Goal: Task Accomplishment & Management: Manage account settings

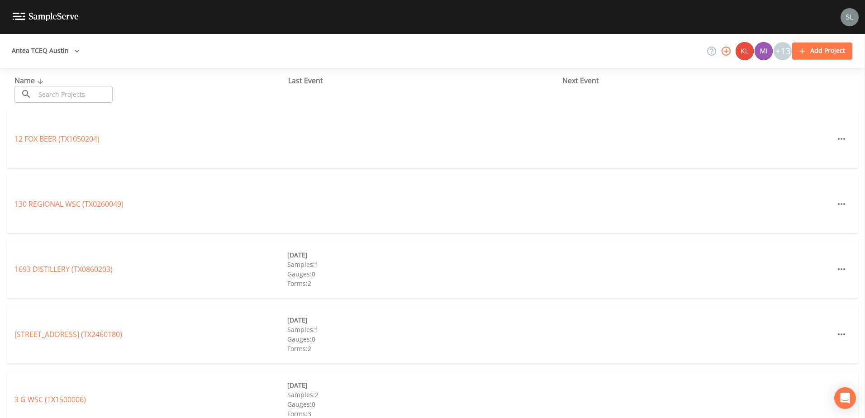
click at [69, 53] on button "Antea TCEQ Austin" at bounding box center [45, 51] width 75 height 17
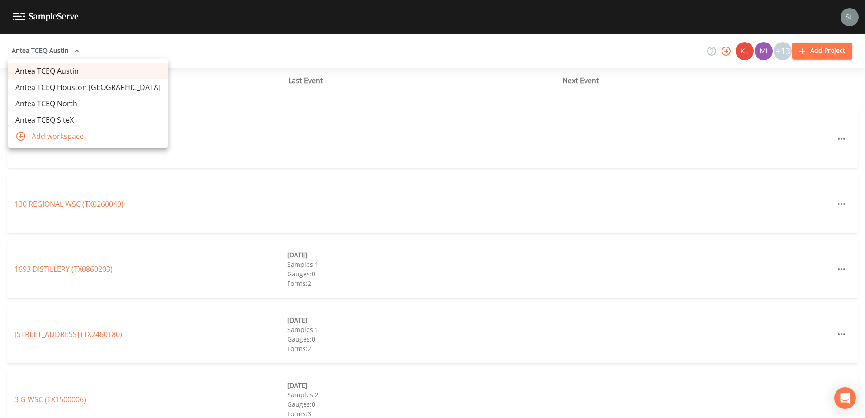
click at [95, 89] on link "Antea TCEQ Houston San Antonio" at bounding box center [88, 87] width 160 height 16
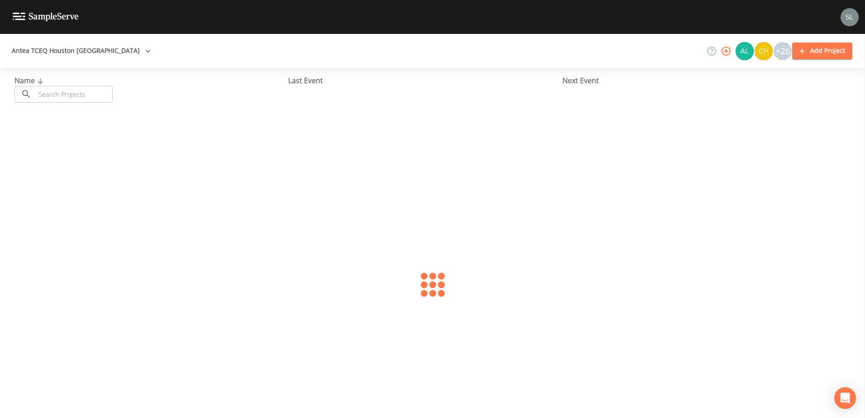
click at [71, 95] on input "text" at bounding box center [73, 94] width 77 height 17
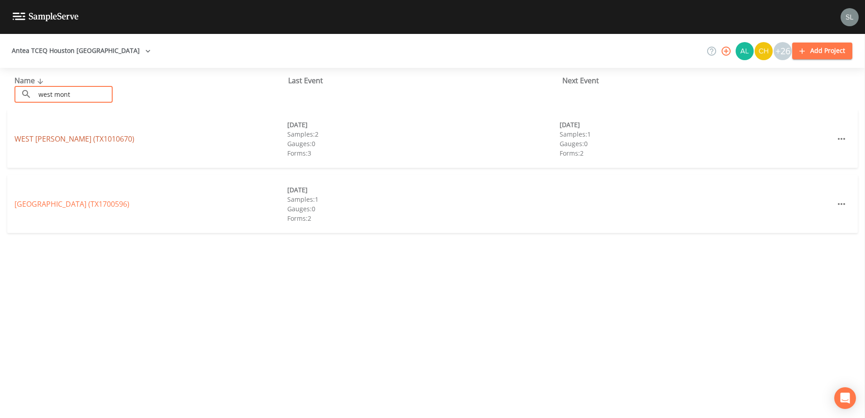
type input "west mont"
click at [97, 136] on link "WEST MONTGOMERY (TX1010670)" at bounding box center [74, 139] width 120 height 10
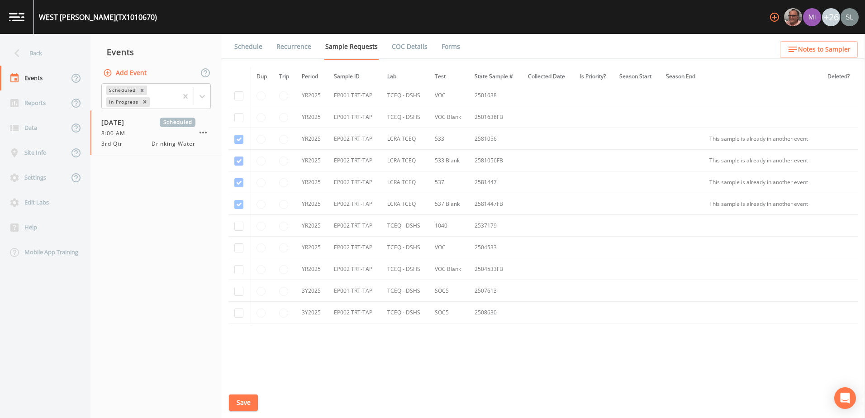
scroll to position [558, 0]
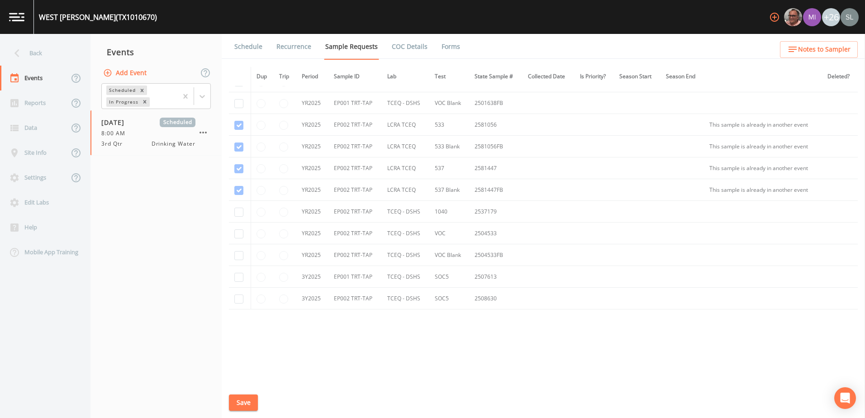
click at [251, 47] on link "Schedule" at bounding box center [248, 46] width 31 height 25
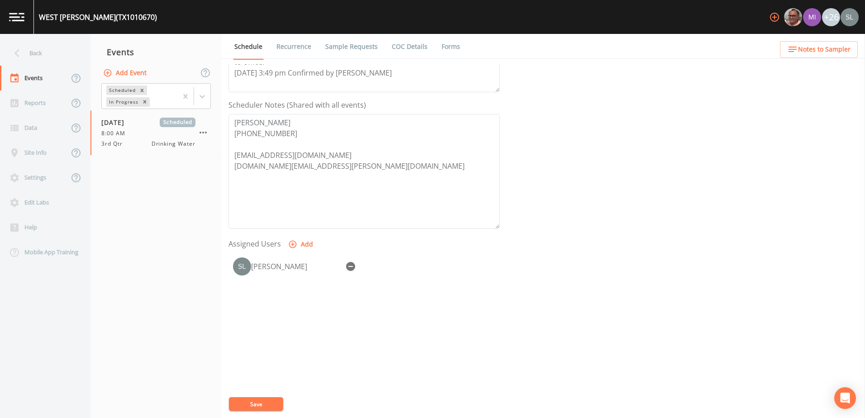
scroll to position [220, 0]
click at [46, 58] on div "Back" at bounding box center [40, 53] width 81 height 25
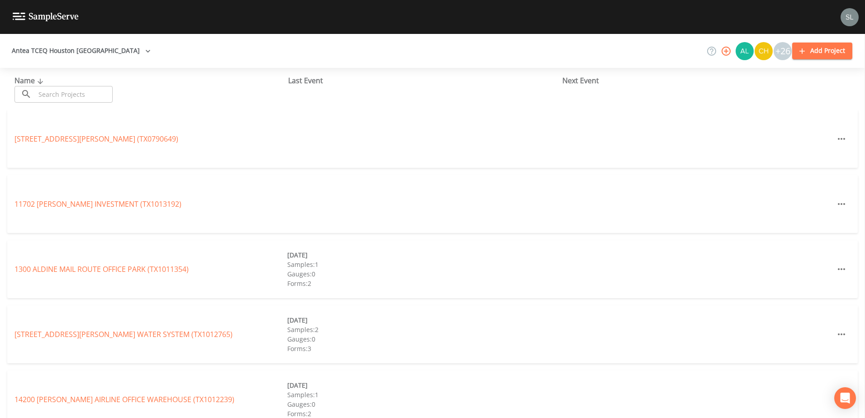
click at [85, 97] on input "text" at bounding box center [73, 94] width 77 height 17
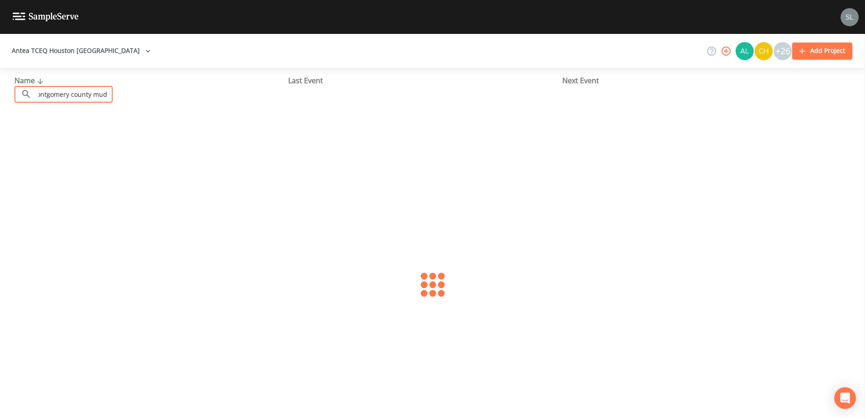
scroll to position [0, 11]
type input "montgomery county mud 98"
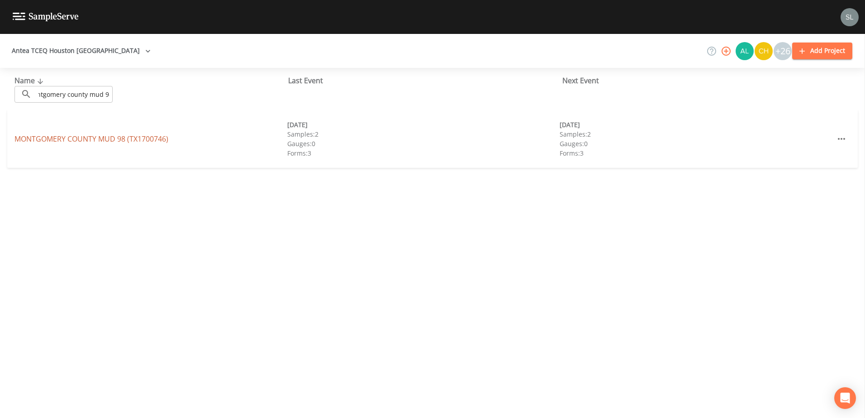
click at [142, 141] on link "MONTGOMERY COUNTY MUD 98 (TX1700746)" at bounding box center [91, 139] width 154 height 10
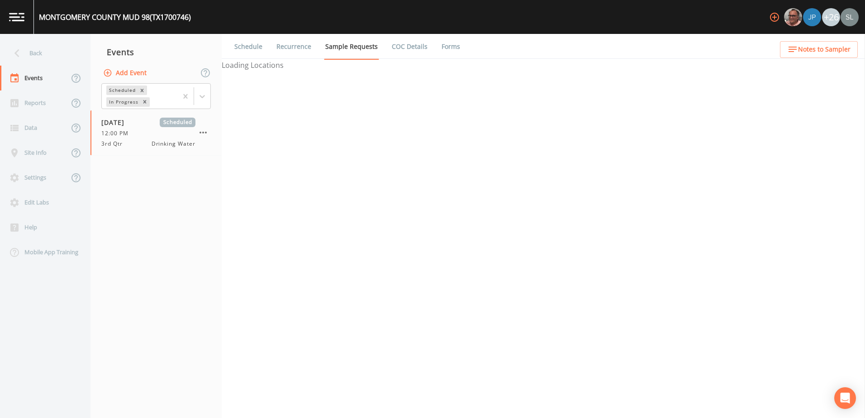
click at [142, 141] on div "3rd Qtr Drinking Water" at bounding box center [148, 144] width 94 height 8
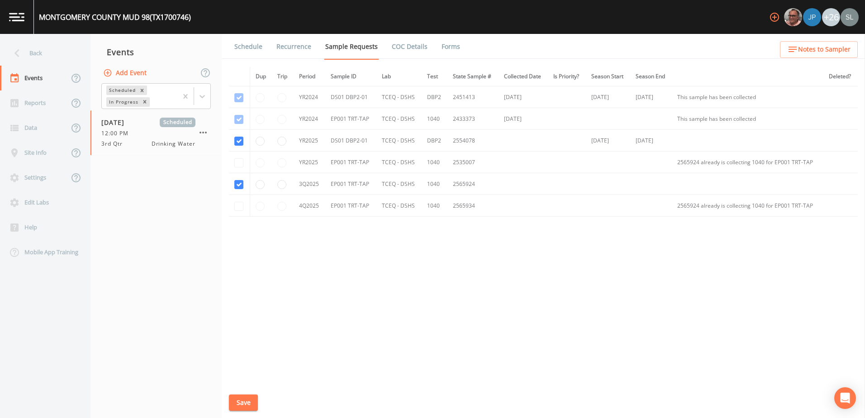
click at [241, 42] on link "Schedule" at bounding box center [248, 46] width 31 height 25
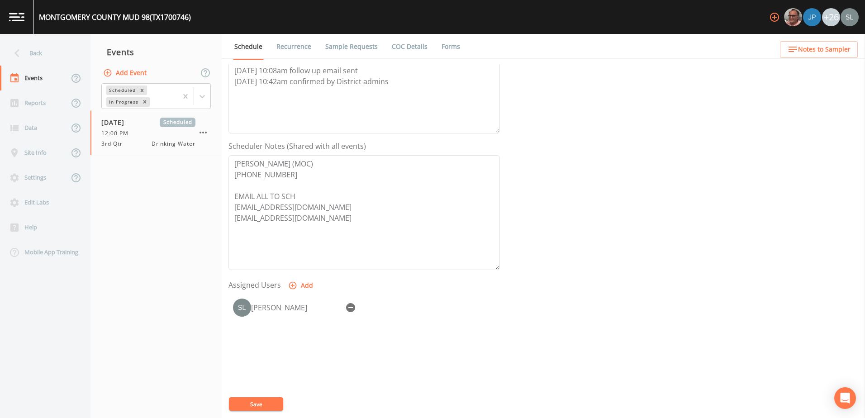
scroll to position [220, 0]
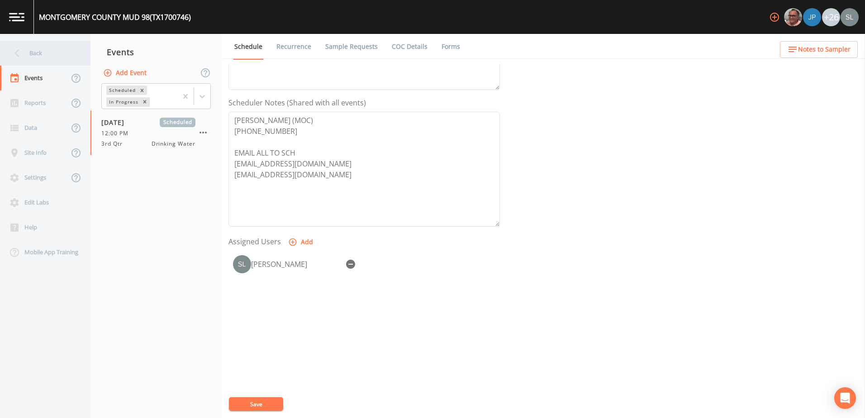
click at [53, 53] on div "Back" at bounding box center [40, 53] width 81 height 25
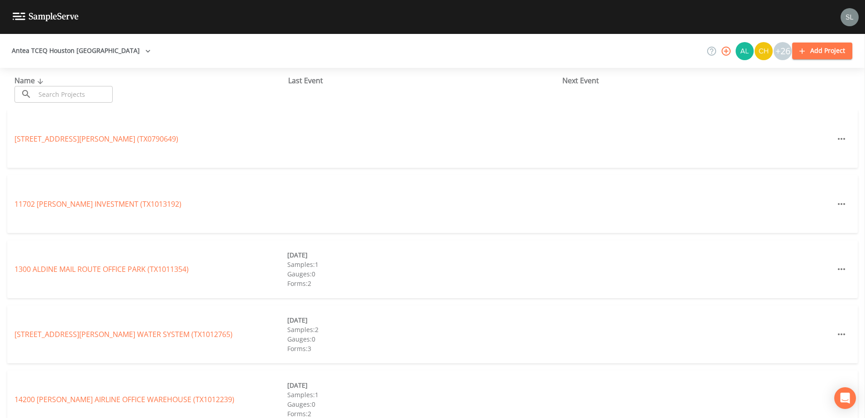
click at [88, 93] on input "text" at bounding box center [73, 94] width 77 height 17
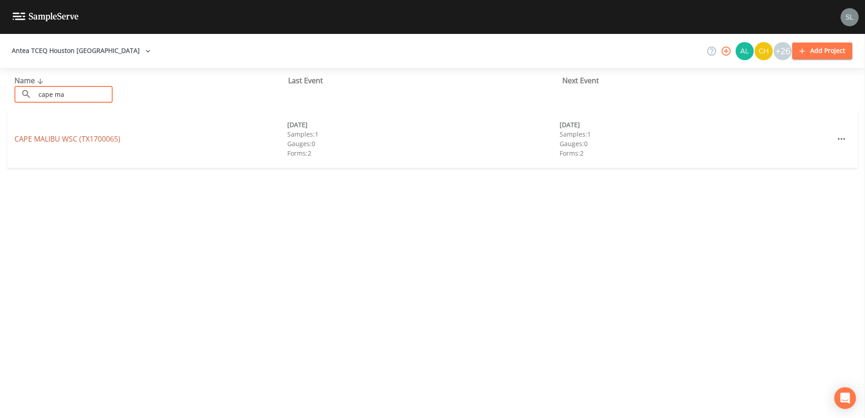
type input "cape ma"
click at [98, 138] on link "CAPE MALIBU WSC (TX1700065)" at bounding box center [67, 139] width 106 height 10
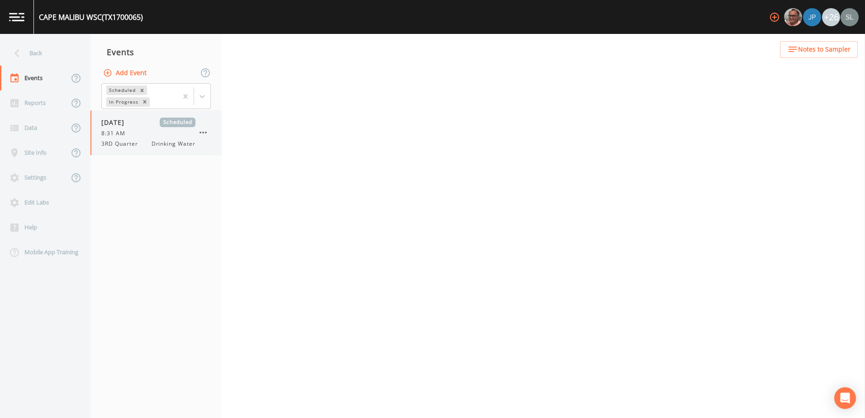
click at [122, 145] on span "3RD Quarter" at bounding box center [122, 144] width 42 height 8
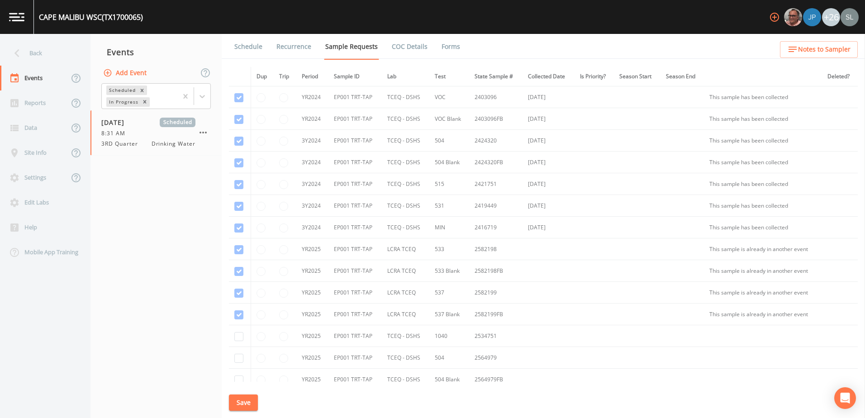
click at [250, 47] on link "Schedule" at bounding box center [248, 46] width 31 height 25
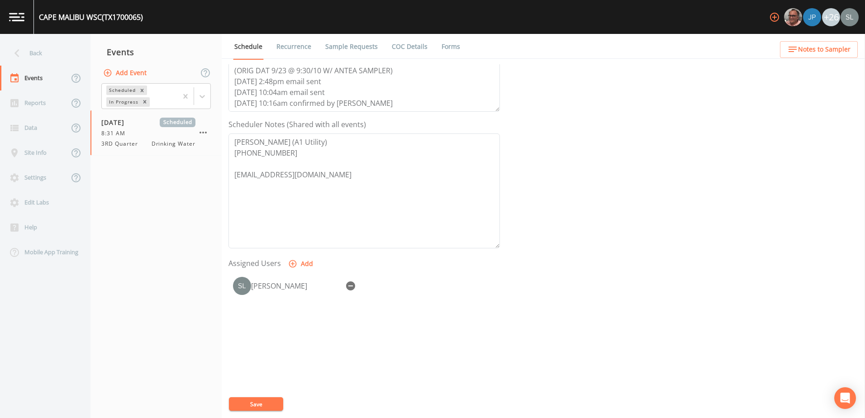
scroll to position [220, 0]
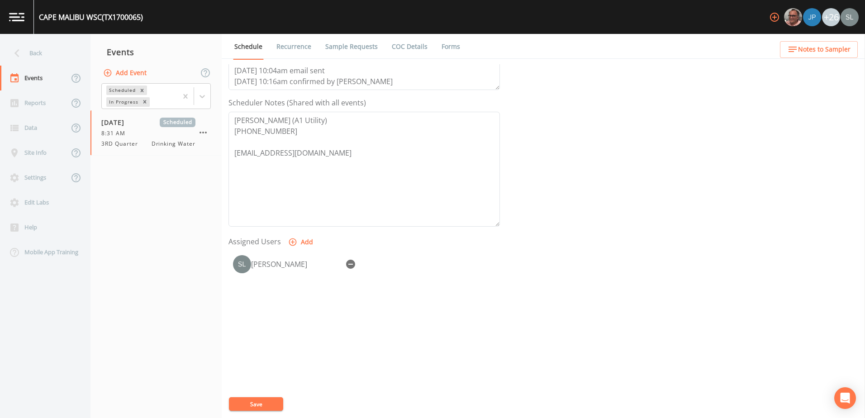
click at [268, 402] on button "Save" at bounding box center [256, 404] width 54 height 14
click at [70, 54] on div "Back" at bounding box center [40, 53] width 81 height 25
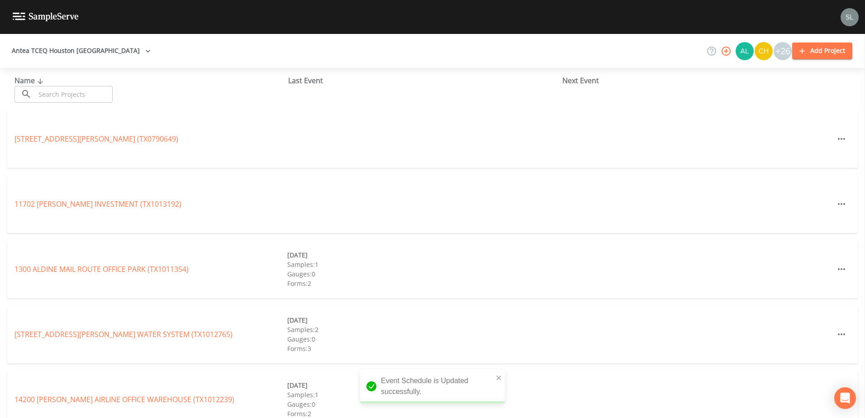
click at [76, 92] on input "text" at bounding box center [73, 94] width 77 height 17
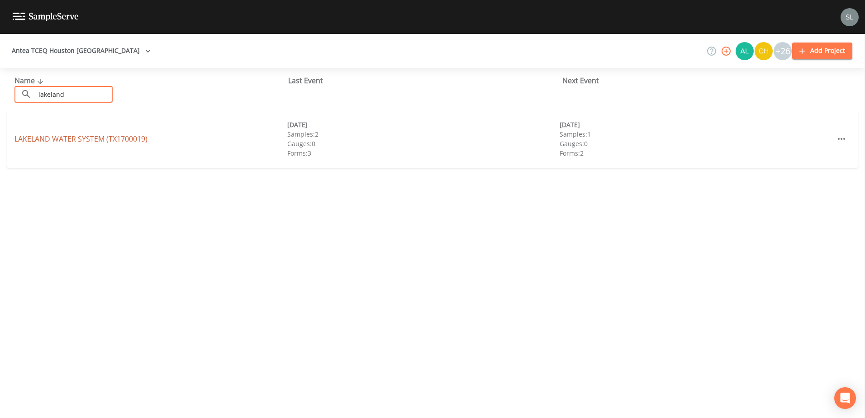
type input "lakeland"
click at [76, 136] on link "LAKELAND WATER SYSTEM (TX1700019)" at bounding box center [80, 139] width 133 height 10
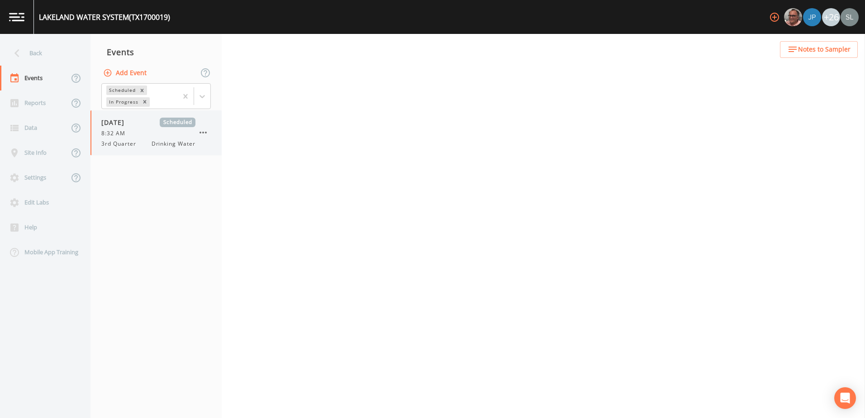
click at [131, 126] on span "09/30/2025" at bounding box center [115, 122] width 29 height 9
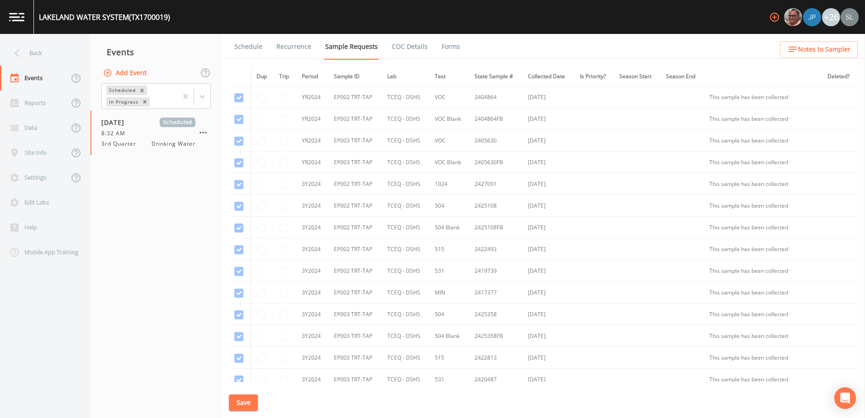
click at [258, 50] on link "Schedule" at bounding box center [248, 46] width 31 height 25
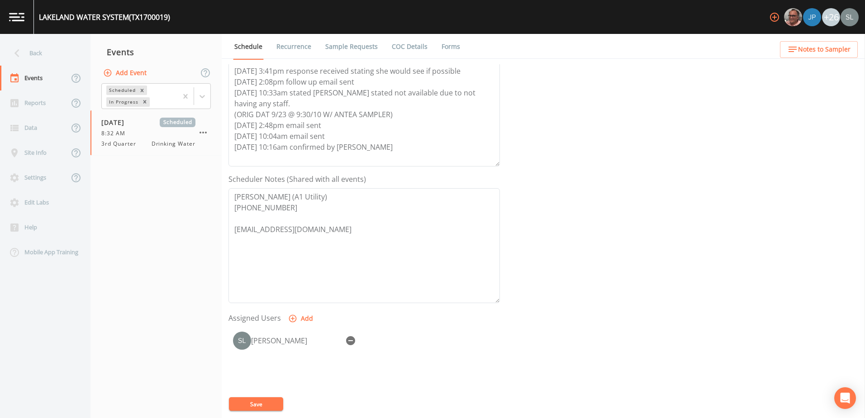
scroll to position [220, 0]
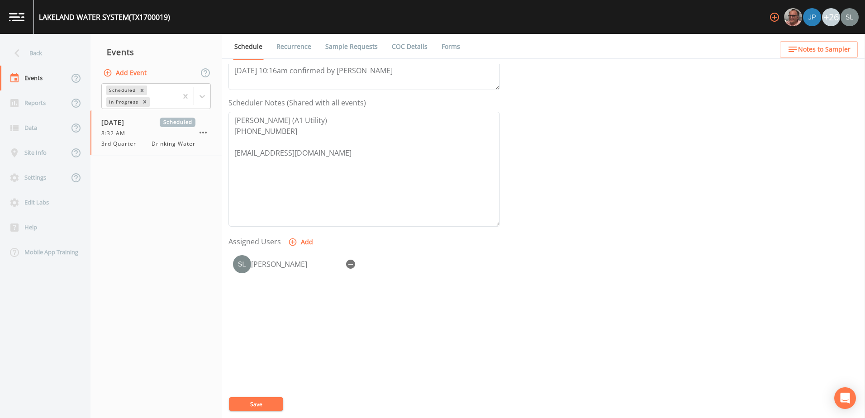
click at [278, 401] on button "Save" at bounding box center [256, 404] width 54 height 14
click at [71, 52] on div "Back" at bounding box center [40, 53] width 81 height 25
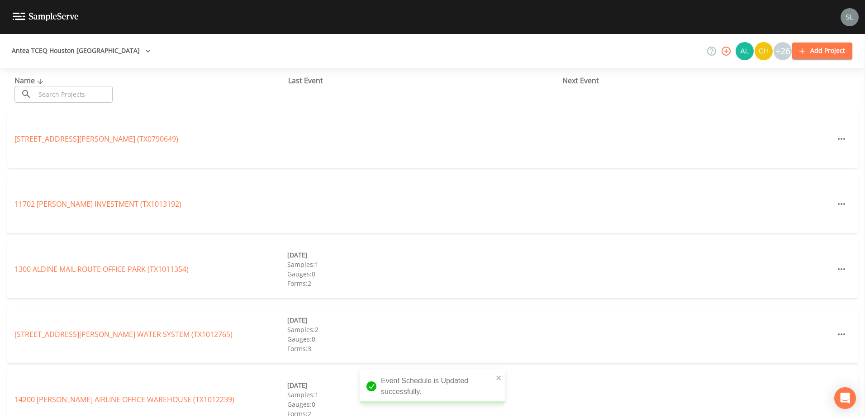
click at [94, 95] on input "text" at bounding box center [73, 94] width 77 height 17
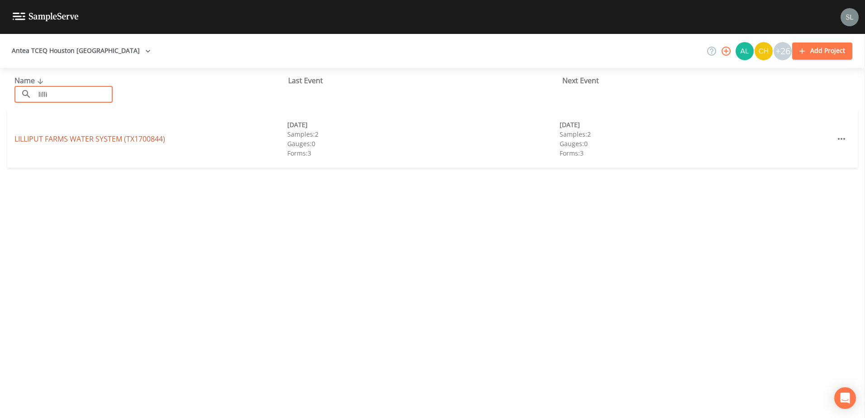
type input "lilli"
click at [69, 140] on link "LILLIPUT FARMS WATER SYSTEM (TX1700844)" at bounding box center [89, 139] width 151 height 10
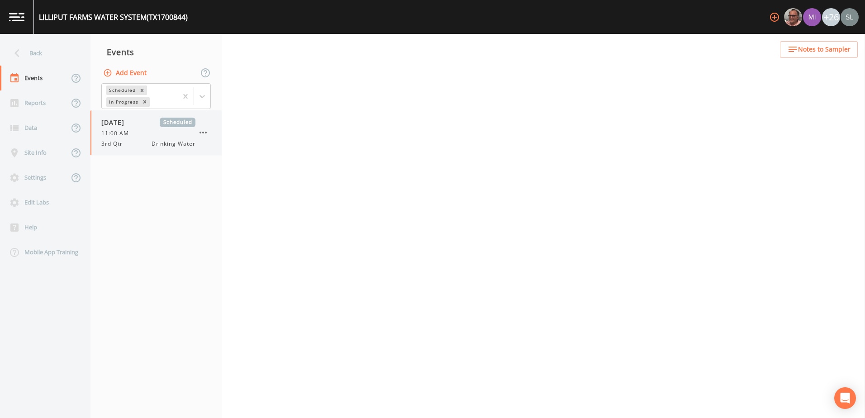
click at [123, 128] on div "09/30/2025 Scheduled 11:00 AM 3rd Qtr Drinking Water" at bounding box center [148, 133] width 94 height 30
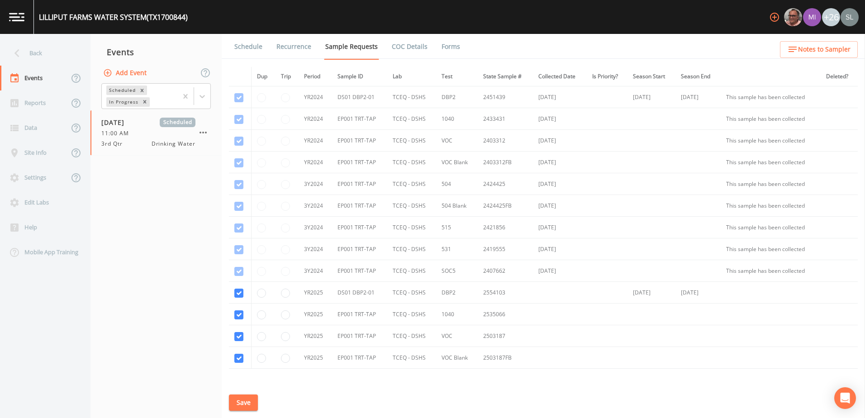
click at [255, 49] on link "Schedule" at bounding box center [248, 46] width 31 height 25
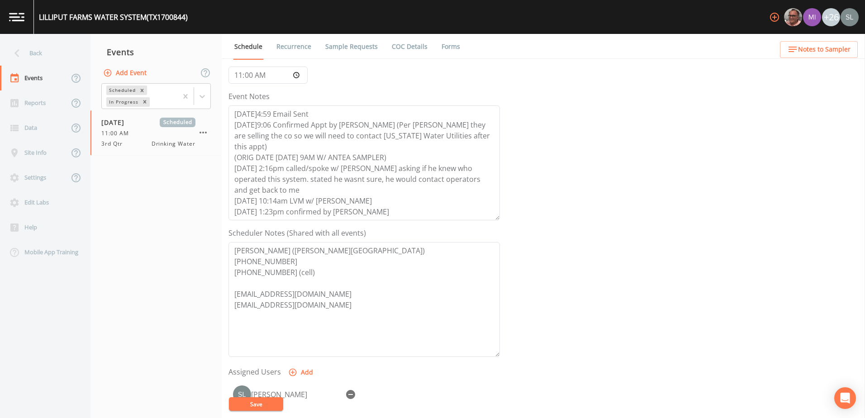
scroll to position [220, 0]
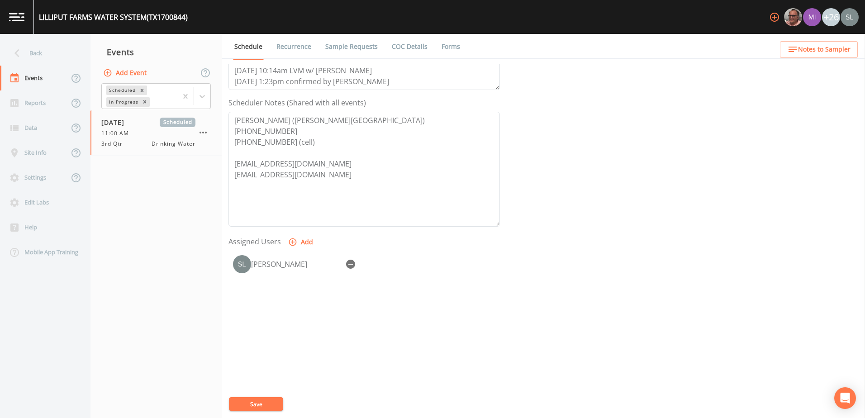
click at [274, 405] on button "Save" at bounding box center [256, 404] width 54 height 14
click at [60, 47] on div "Back" at bounding box center [40, 53] width 81 height 25
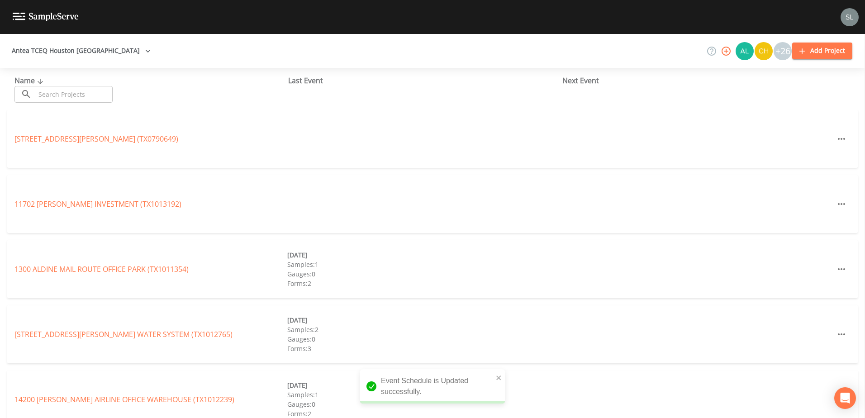
click at [80, 93] on input "text" at bounding box center [73, 94] width 77 height 17
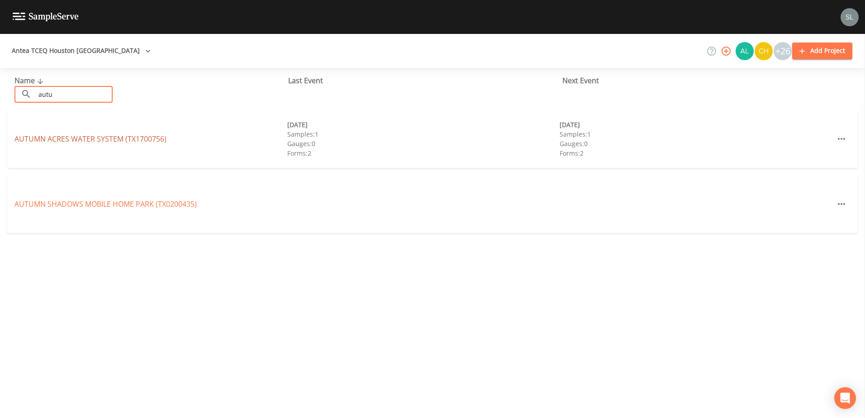
type input "autu"
click at [109, 137] on link "AUTUMN ACRES WATER SYSTEM (TX1700756)" at bounding box center [90, 139] width 152 height 10
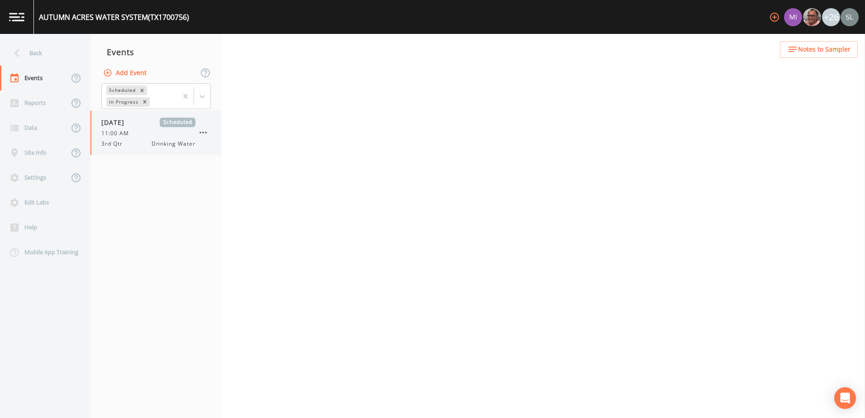
click at [123, 133] on span "11:00 AM" at bounding box center [117, 133] width 33 height 8
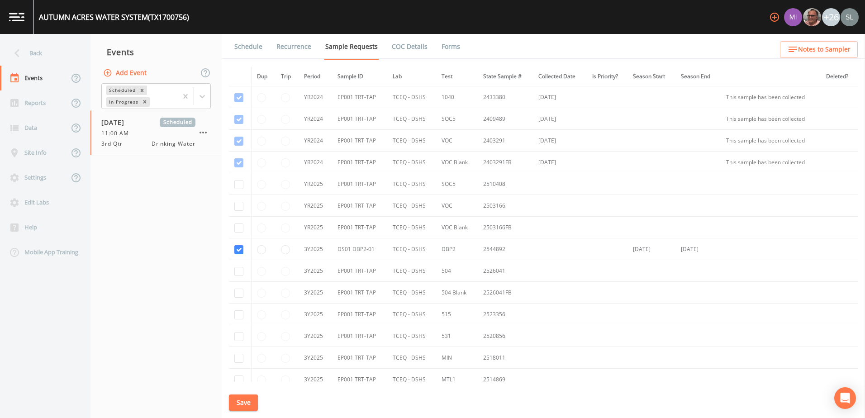
drag, startPoint x: 252, startPoint y: 46, endPoint x: 254, endPoint y: 60, distance: 14.1
click at [251, 46] on link "Schedule" at bounding box center [248, 46] width 31 height 25
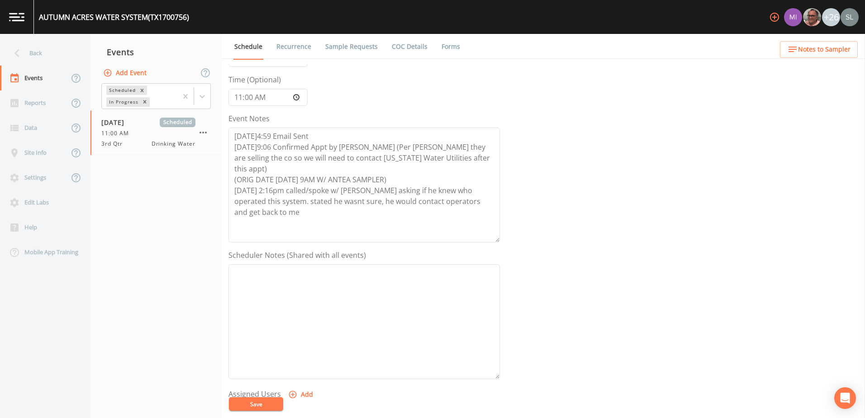
scroll to position [220, 0]
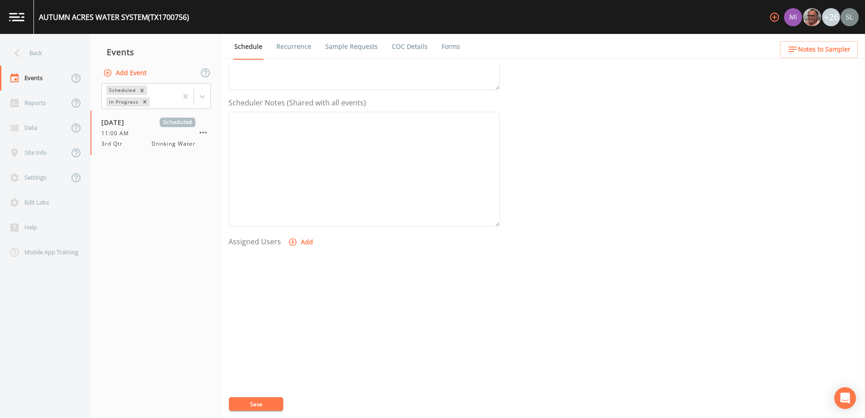
click at [276, 400] on button "Save" at bounding box center [256, 404] width 54 height 14
click at [285, 50] on link "Recurrence" at bounding box center [294, 46] width 38 height 25
click at [352, 48] on link "Sample Requests" at bounding box center [351, 46] width 55 height 25
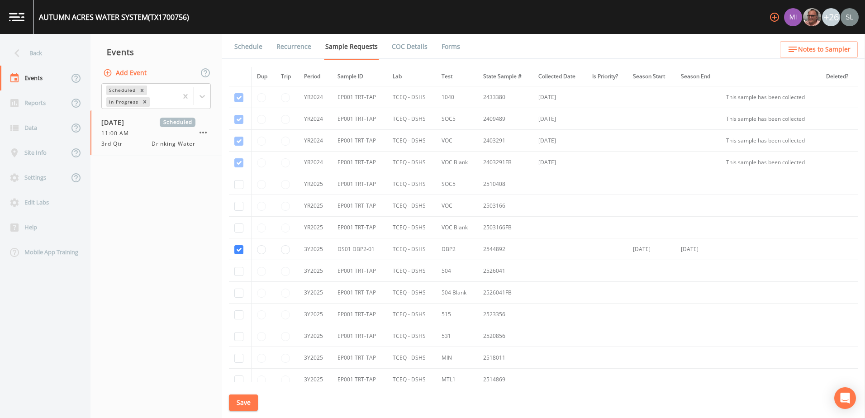
click at [251, 47] on link "Schedule" at bounding box center [248, 46] width 31 height 25
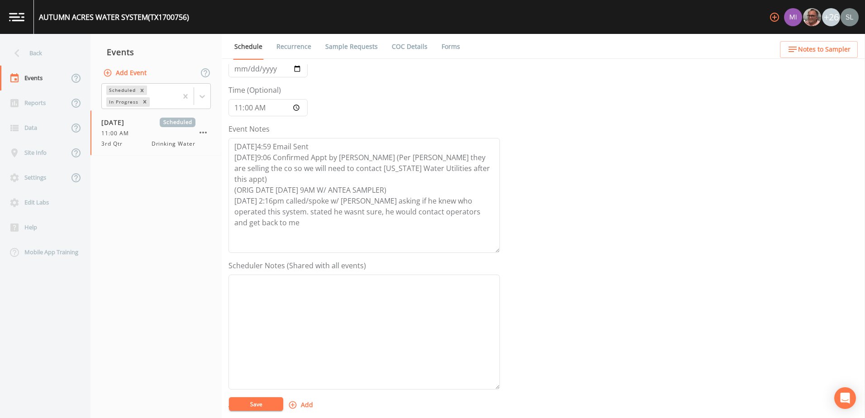
scroll to position [136, 0]
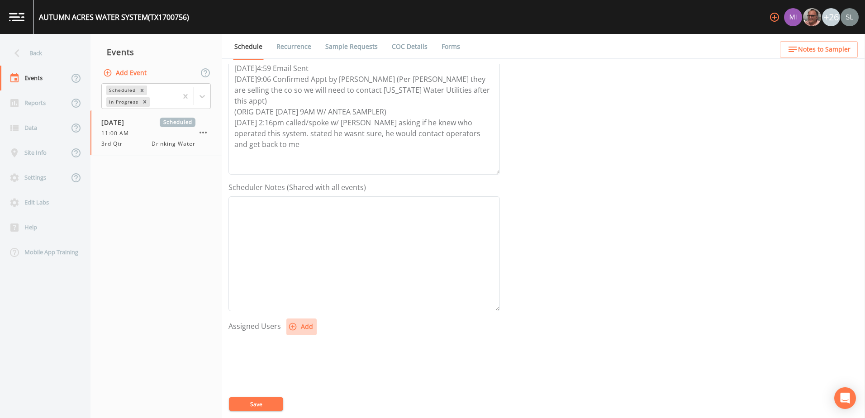
click at [299, 327] on button "Add" at bounding box center [301, 326] width 30 height 17
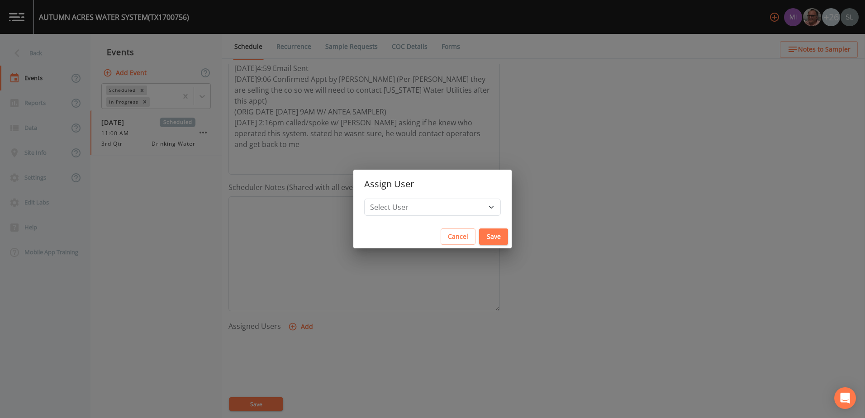
click at [407, 217] on div "Select User Miriaha Caddie Mike Franklin Joshua gere Paul Kler Teran David Webe…" at bounding box center [432, 211] width 158 height 26
click at [410, 207] on select "Select User Miriaha Caddie Mike Franklin Joshua gere Paul Kler Teran David Webe…" at bounding box center [432, 206] width 137 height 17
select select "ec903c3e-23b8-4790-bf81-d04851916195"
click at [384, 198] on select "Select User Miriaha Caddie Mike Franklin Joshua gere Paul Kler Teran David Webe…" at bounding box center [432, 206] width 137 height 17
click at [479, 231] on button "Save" at bounding box center [493, 236] width 29 height 17
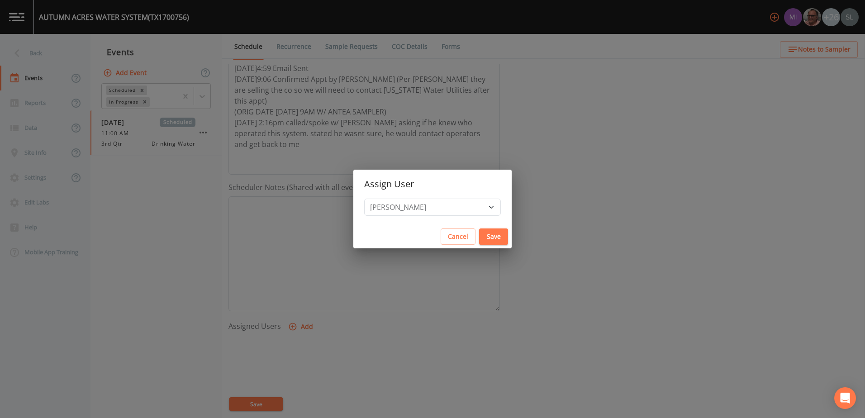
select select
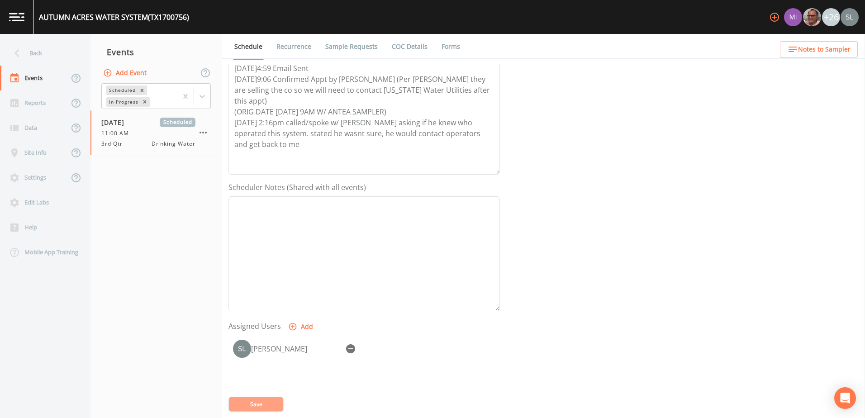
click at [271, 402] on button "Save" at bounding box center [256, 404] width 54 height 14
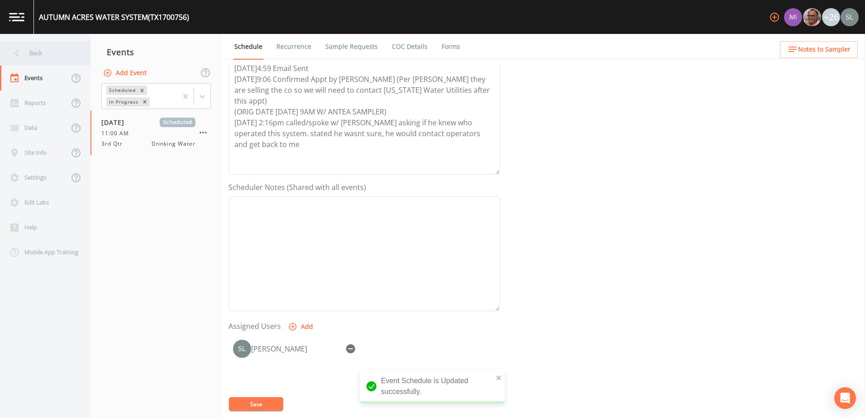
click at [56, 49] on div "Back" at bounding box center [40, 53] width 81 height 25
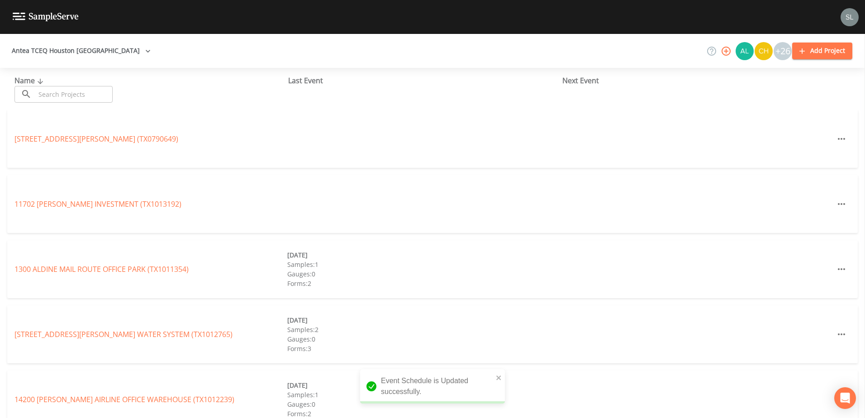
click at [86, 100] on input "text" at bounding box center [73, 94] width 77 height 17
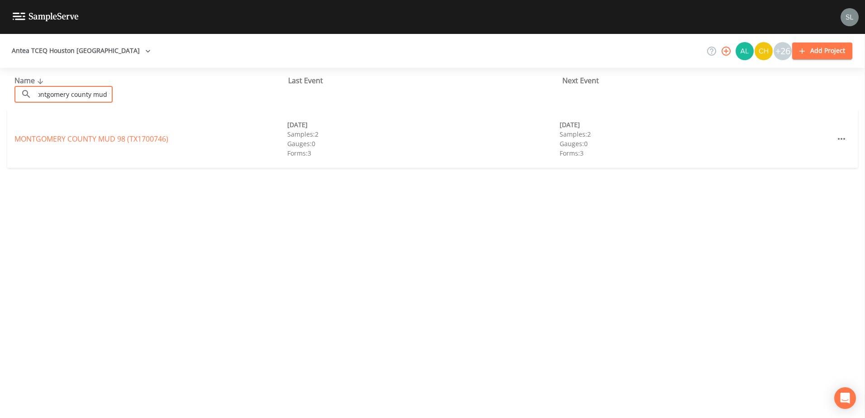
scroll to position [0, 11]
type input "montgomery county mud 98"
click at [104, 138] on link "MONTGOMERY COUNTY MUD 98 (TX1700746)" at bounding box center [91, 139] width 154 height 10
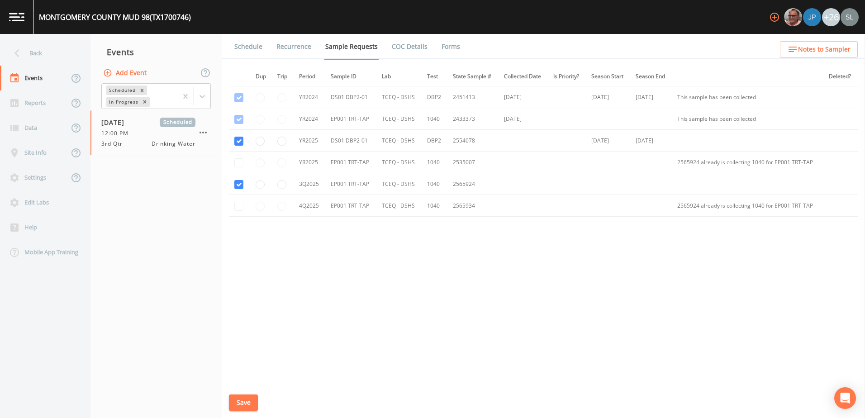
click at [242, 42] on link "Schedule" at bounding box center [248, 46] width 31 height 25
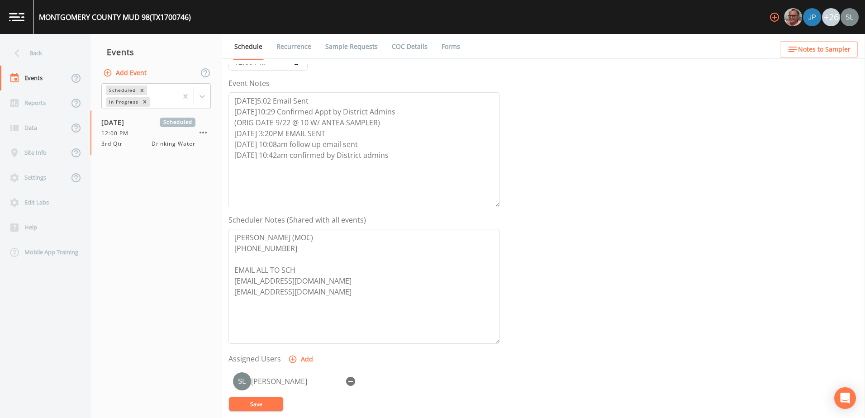
scroll to position [220, 0]
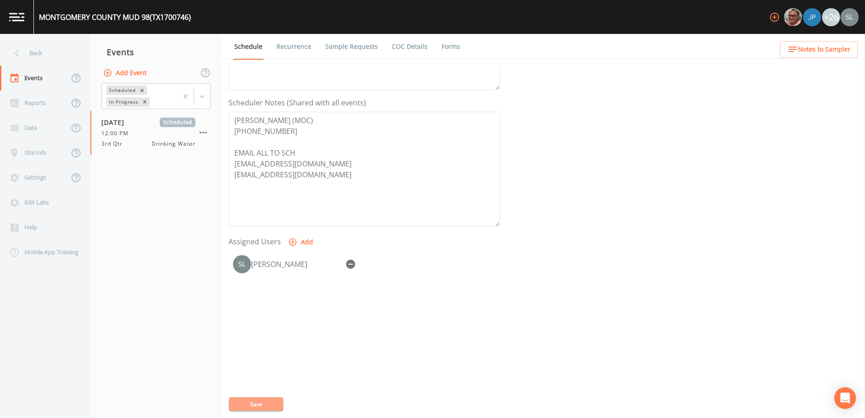
click at [266, 405] on button "Save" at bounding box center [256, 404] width 54 height 14
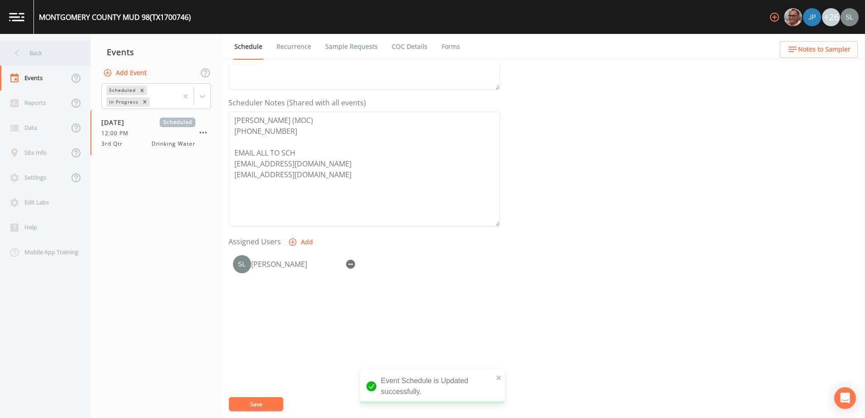
click at [63, 56] on div "Back" at bounding box center [40, 53] width 81 height 25
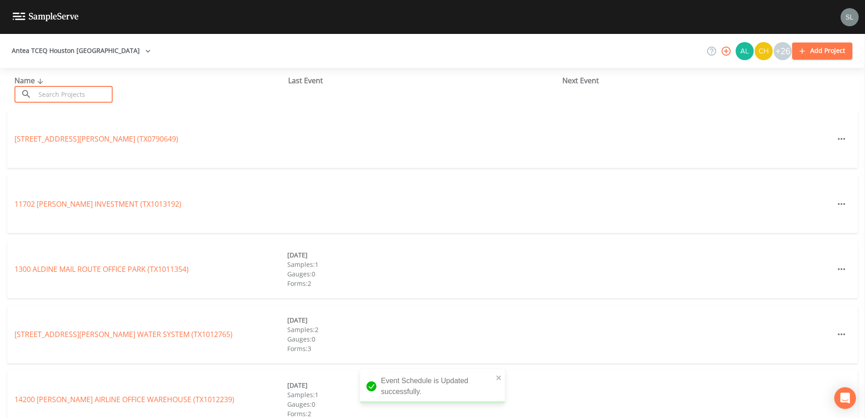
click at [81, 100] on input "text" at bounding box center [73, 94] width 77 height 17
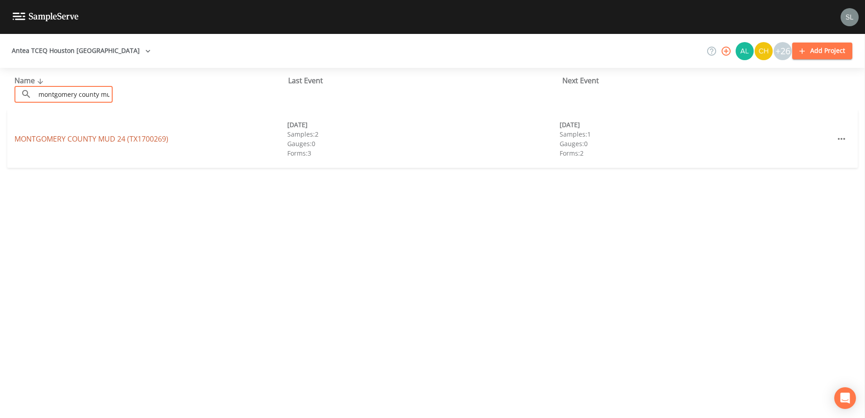
type input "montgomery county mud 24"
click at [91, 139] on link "MONTGOMERY COUNTY MUD 24 (TX1700269)" at bounding box center [91, 139] width 154 height 10
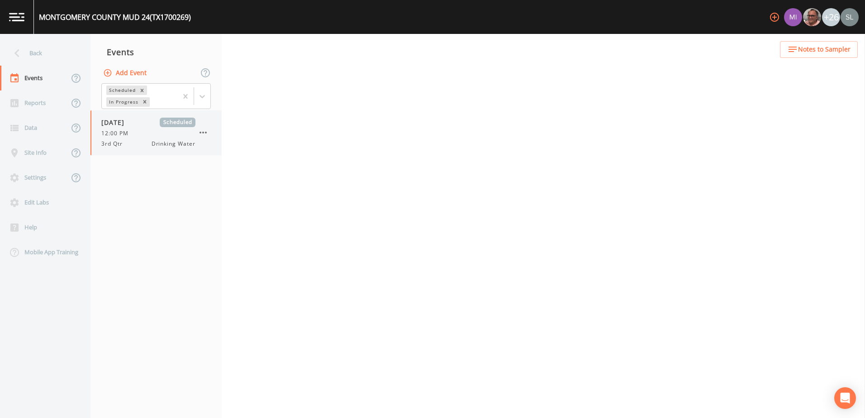
click at [138, 138] on div "09/30/2025 Scheduled 12:00 PM 3rd Qtr Drinking Water" at bounding box center [148, 133] width 94 height 30
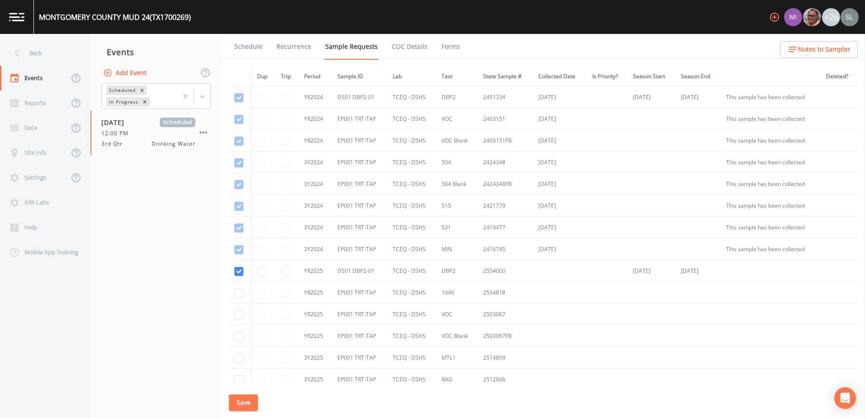
click at [256, 46] on link "Schedule" at bounding box center [248, 46] width 31 height 25
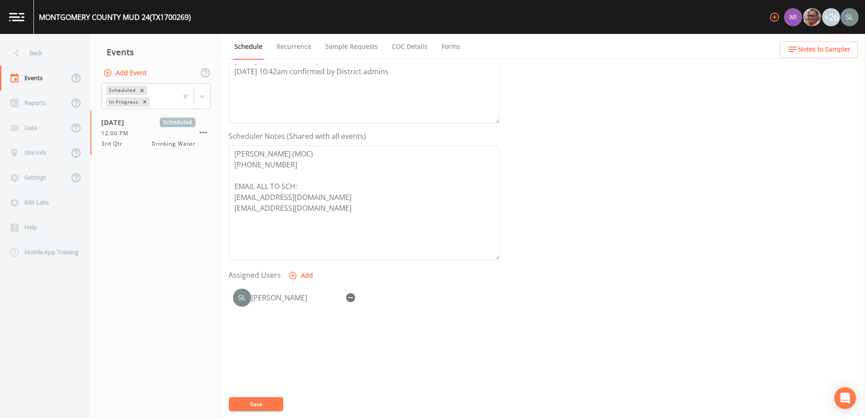
scroll to position [220, 0]
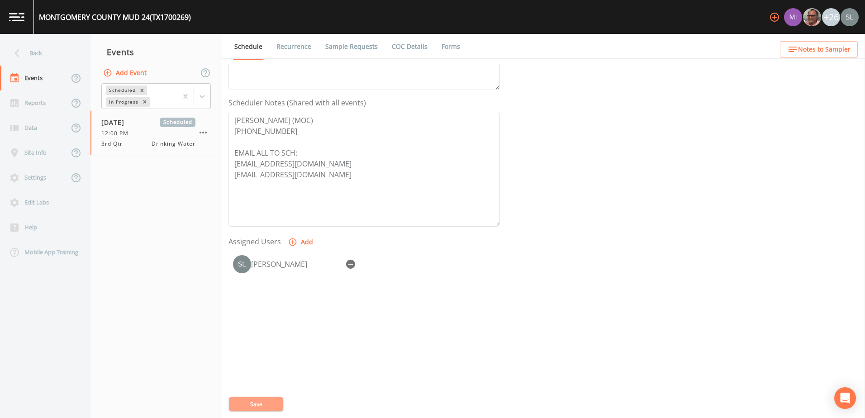
click at [265, 404] on button "Save" at bounding box center [256, 404] width 54 height 14
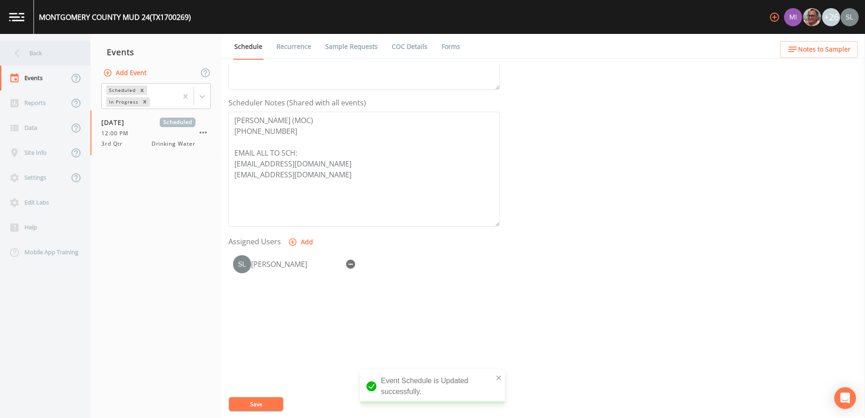
click at [47, 59] on div "Back" at bounding box center [40, 53] width 81 height 25
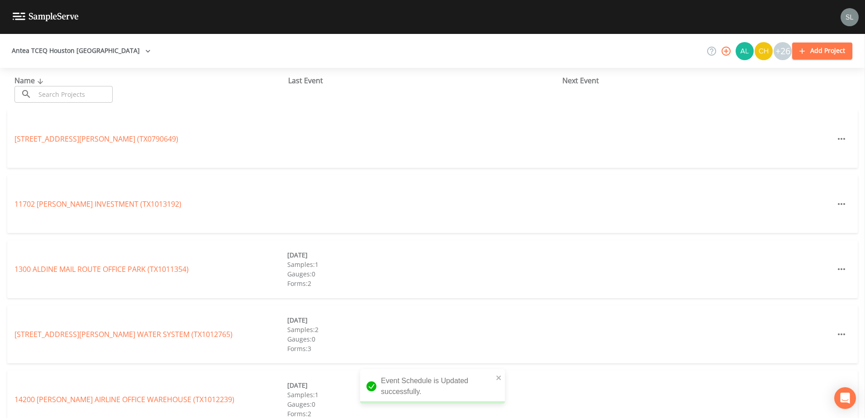
click at [94, 93] on input "text" at bounding box center [73, 94] width 77 height 17
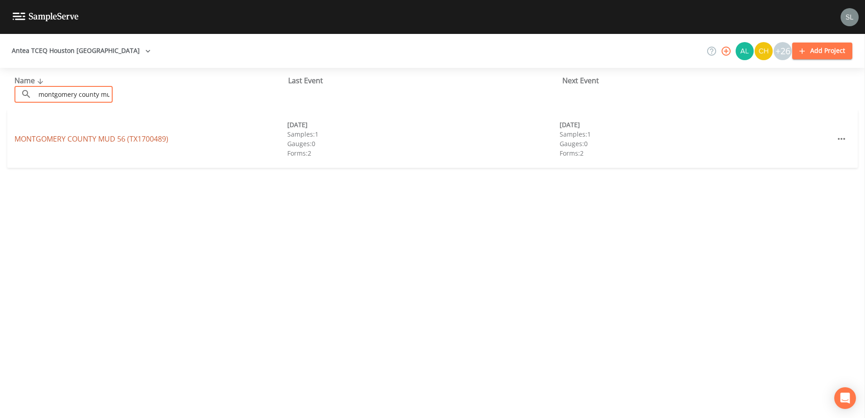
type input "montgomery county mud 56"
click at [107, 139] on link "MONTGOMERY COUNTY MUD 56 (TX1700489)" at bounding box center [91, 139] width 154 height 10
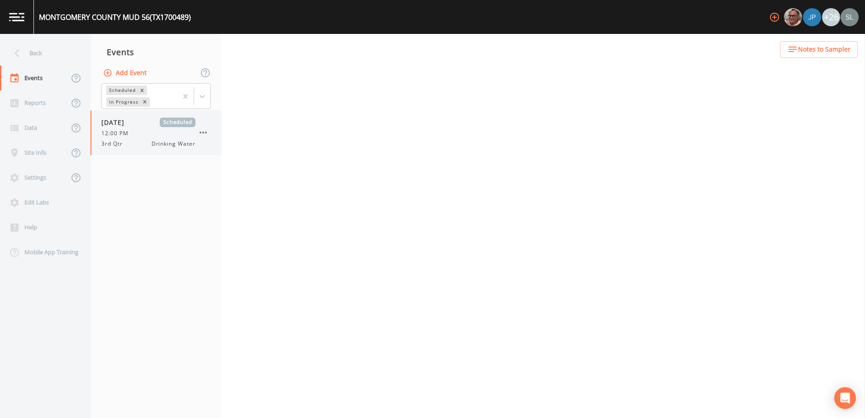
click at [144, 132] on div "12:00 PM" at bounding box center [148, 133] width 94 height 8
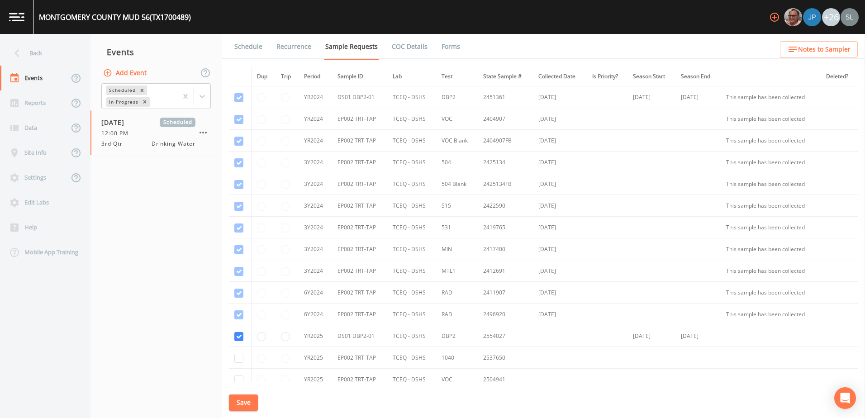
click at [250, 42] on link "Schedule" at bounding box center [248, 46] width 31 height 25
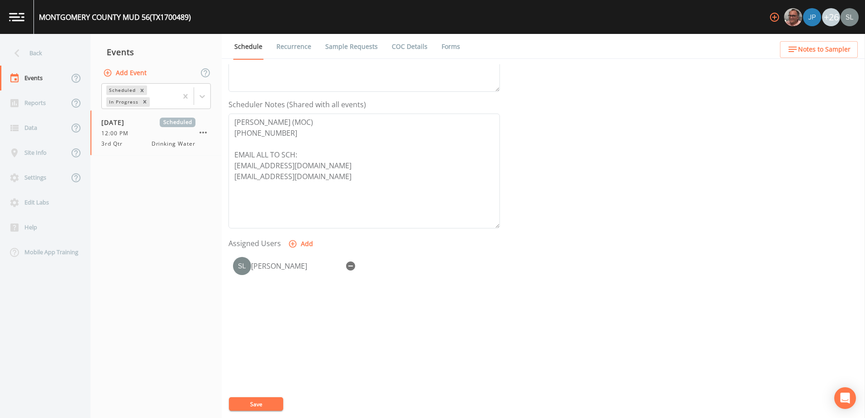
scroll to position [220, 0]
click at [274, 401] on button "Save" at bounding box center [256, 404] width 54 height 14
